Goal: Information Seeking & Learning: Learn about a topic

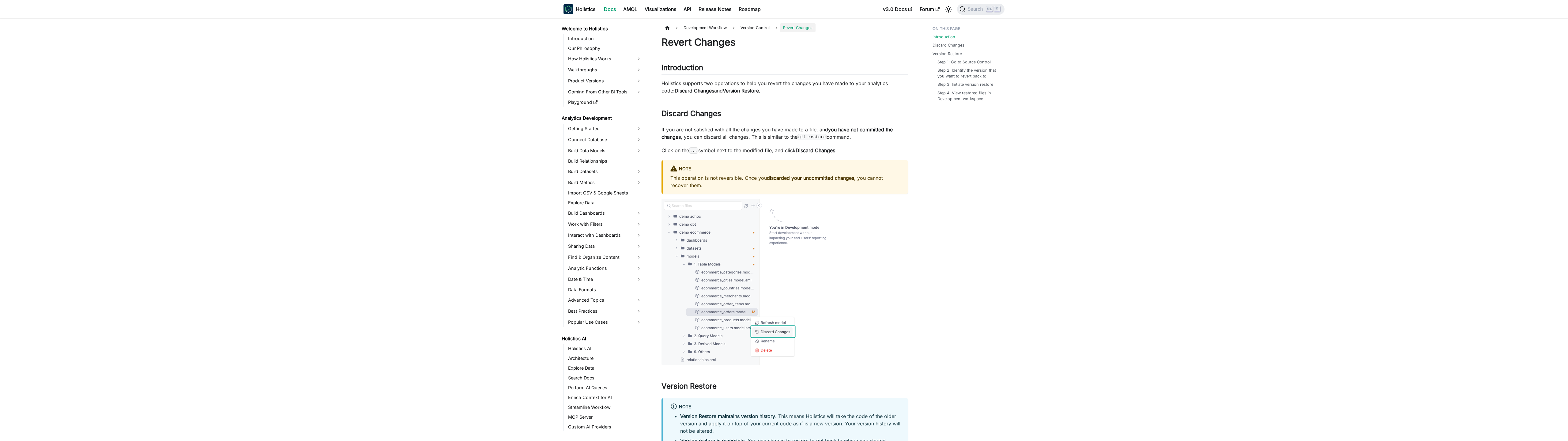
scroll to position [179, 0]
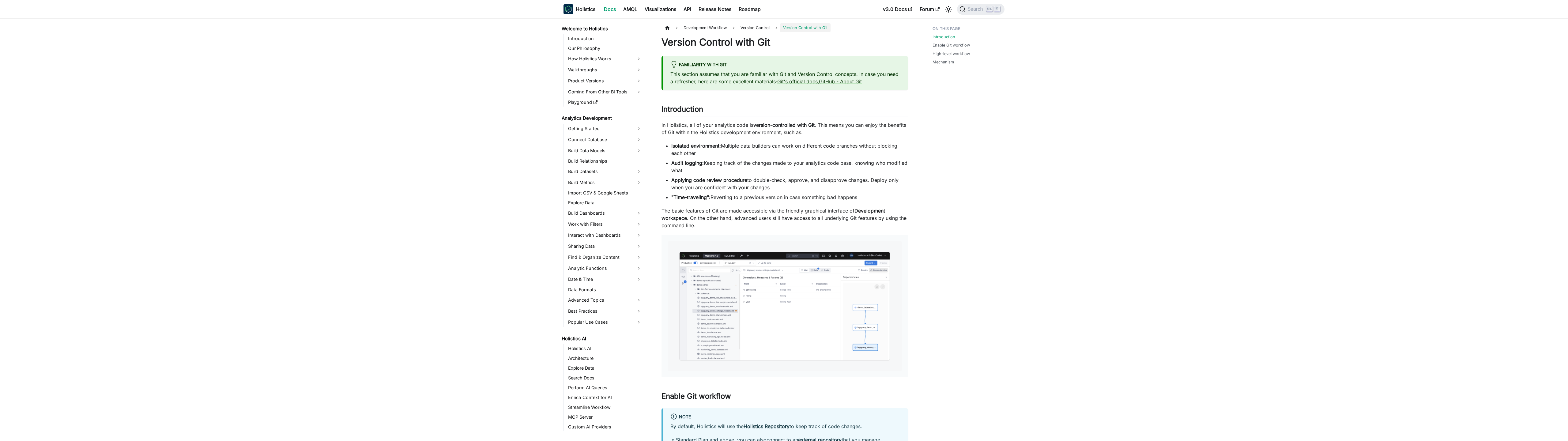
scroll to position [150, 0]
